Goal: Transaction & Acquisition: Purchase product/service

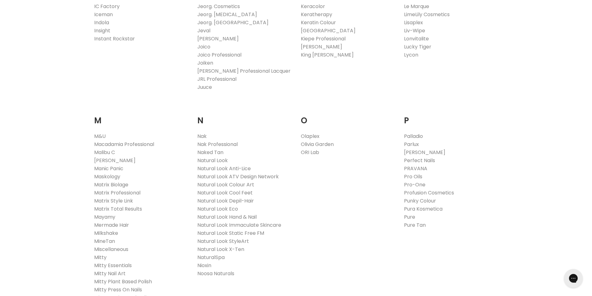
scroll to position [684, 0]
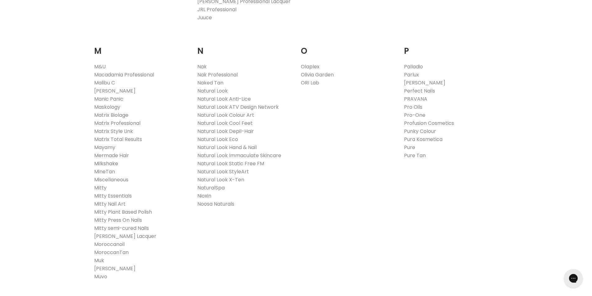
click at [104, 165] on link "Milkshake" at bounding box center [106, 163] width 24 height 7
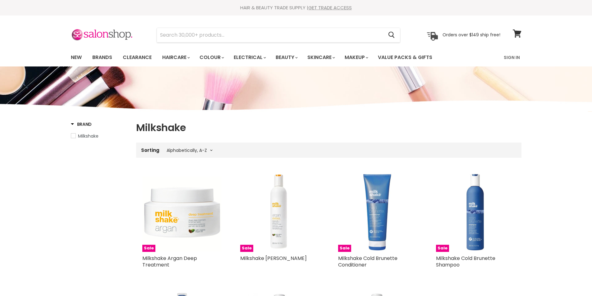
select select "title-ascending"
